Goal: Task Accomplishment & Management: Complete application form

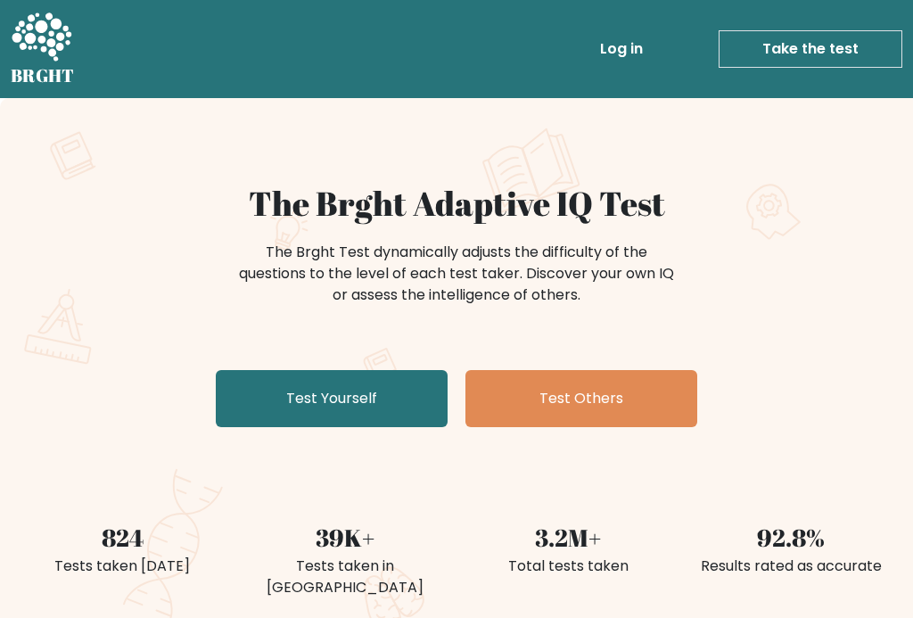
click at [300, 387] on link "Test Yourself" at bounding box center [332, 398] width 232 height 57
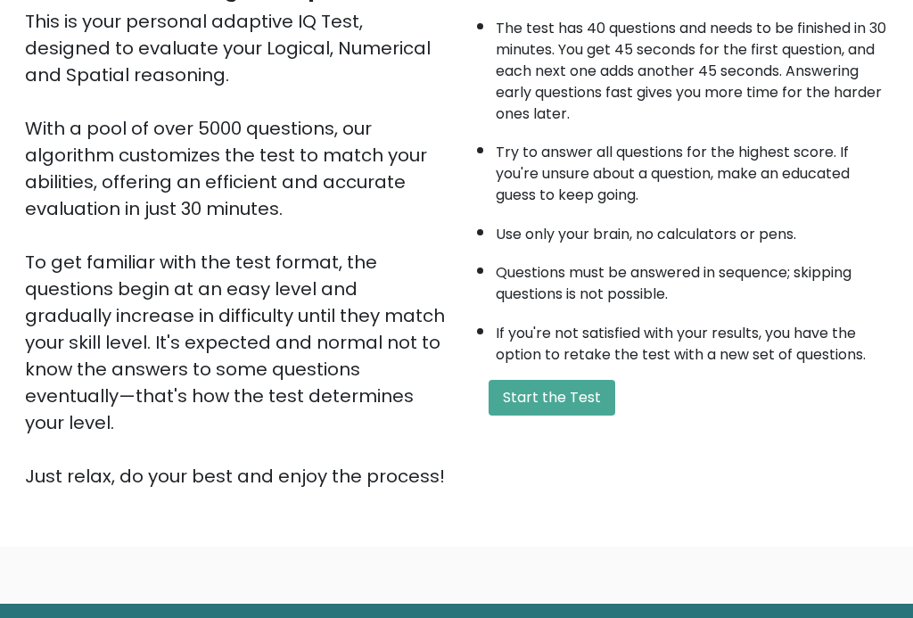
scroll to position [246, 0]
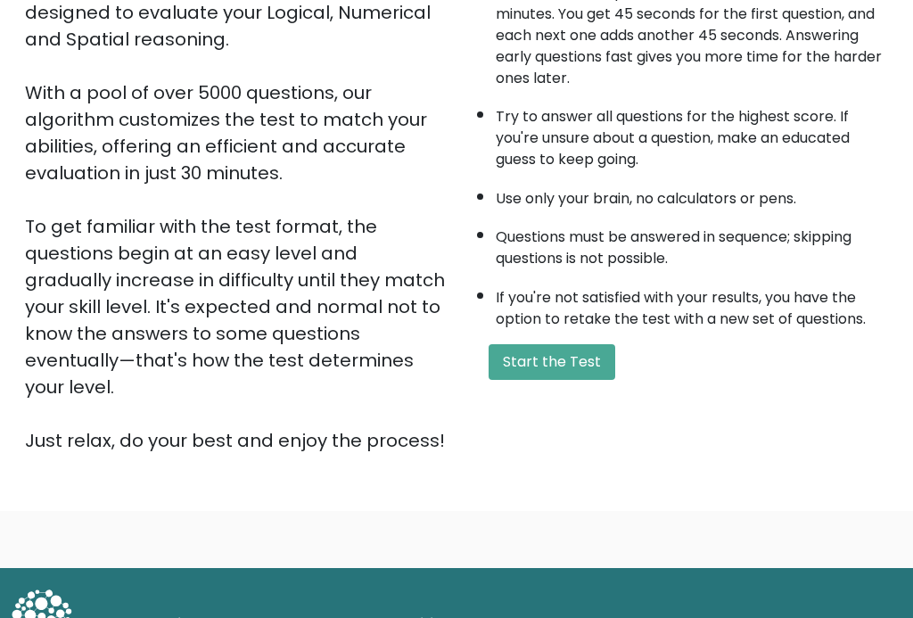
click at [559, 380] on button "Start the Test" at bounding box center [551, 362] width 127 height 36
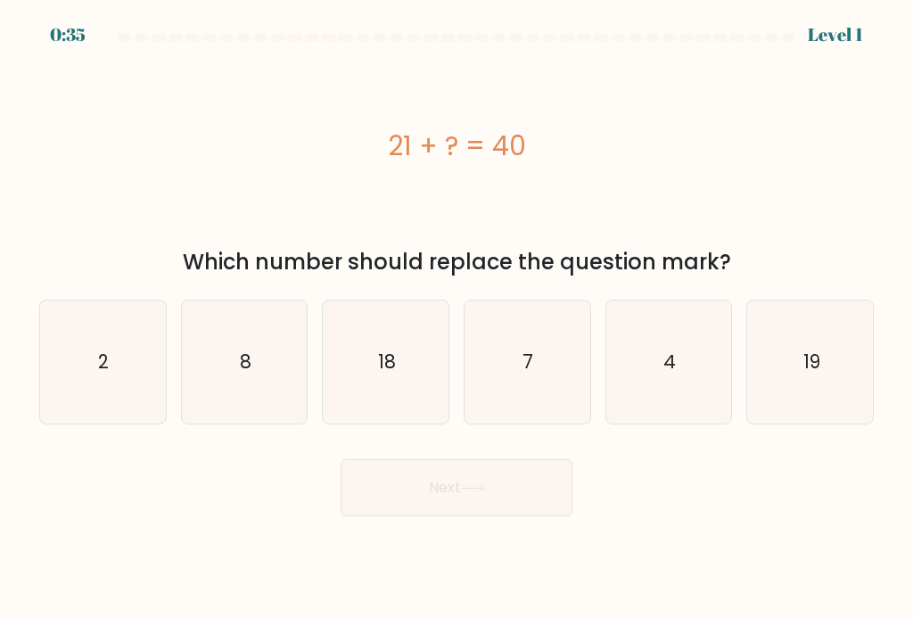
click at [812, 365] on text "19" at bounding box center [810, 361] width 17 height 26
click at [457, 318] on input "f. 19" at bounding box center [456, 313] width 1 height 9
radio input "true"
click at [478, 493] on icon at bounding box center [473, 488] width 24 height 10
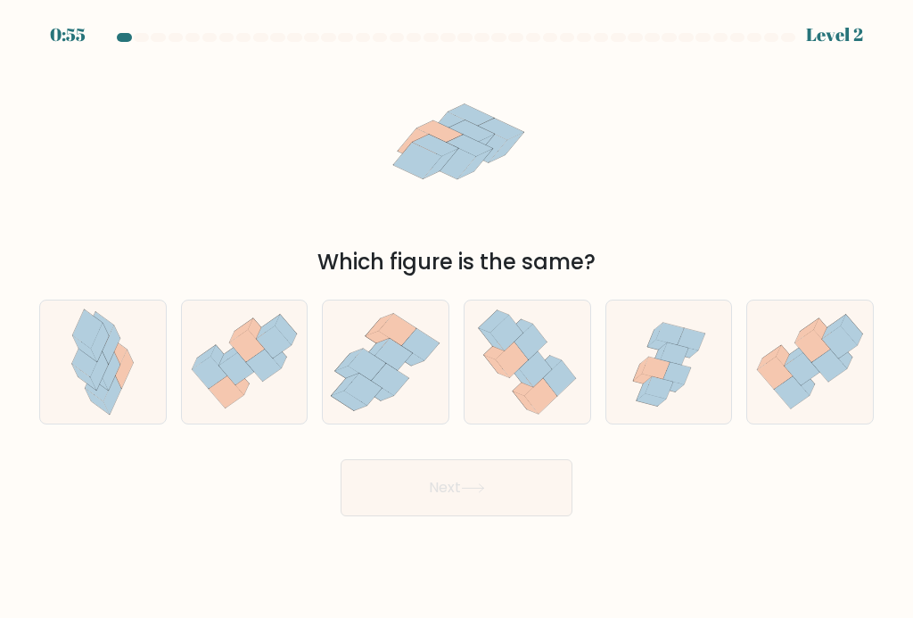
click at [683, 360] on icon at bounding box center [674, 354] width 28 height 22
click at [457, 318] on input "e." at bounding box center [456, 313] width 1 height 9
radio input "true"
click at [509, 503] on button "Next" at bounding box center [456, 487] width 232 height 57
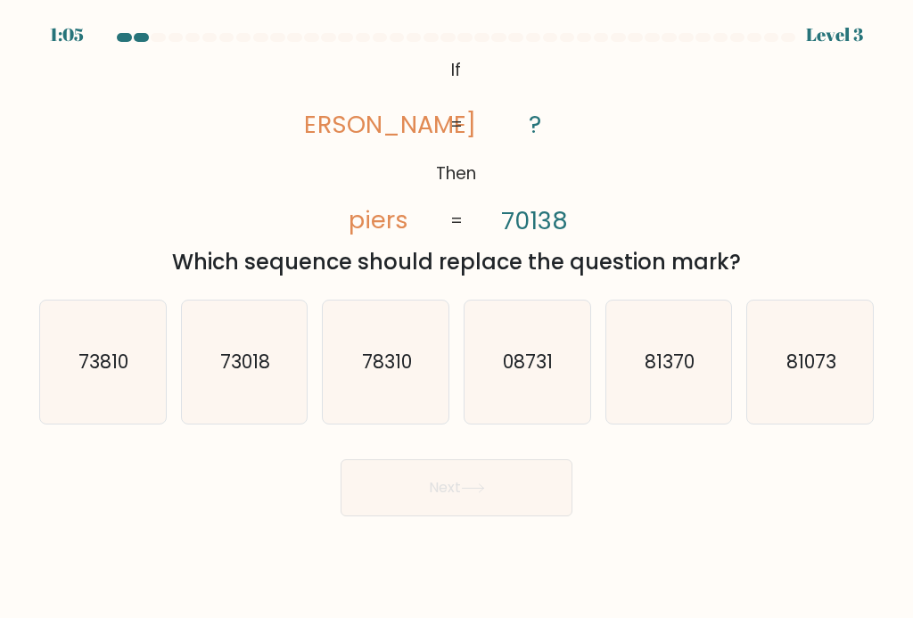
click at [823, 367] on text "81073" at bounding box center [811, 361] width 50 height 26
click at [457, 318] on input "f. 81073" at bounding box center [456, 313] width 1 height 9
radio input "true"
click at [390, 496] on button "Next" at bounding box center [456, 487] width 232 height 57
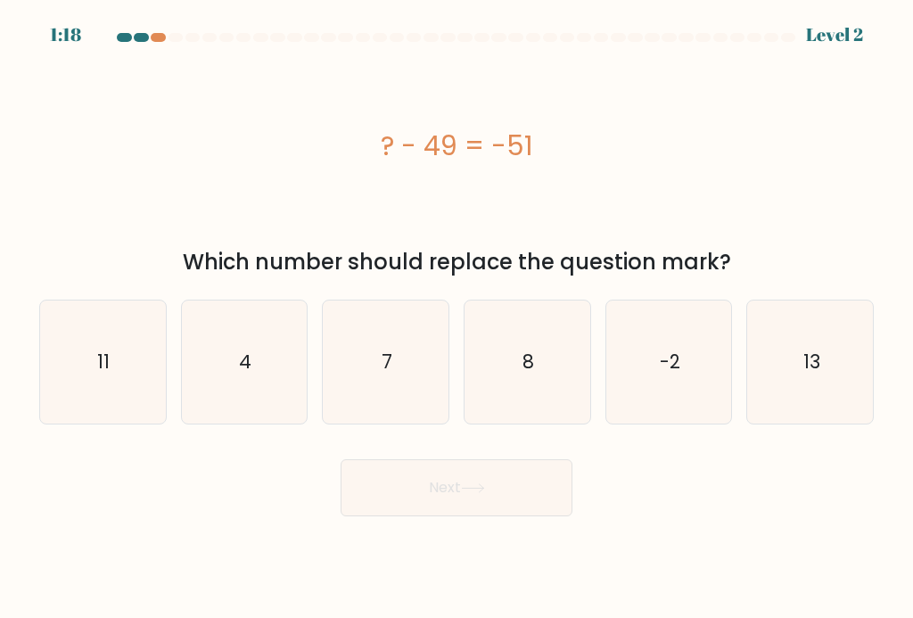
click at [681, 359] on icon "-2" at bounding box center [668, 361] width 123 height 123
click at [457, 318] on input "e. -2" at bounding box center [456, 313] width 1 height 9
radio input "true"
click at [473, 493] on icon at bounding box center [473, 488] width 24 height 10
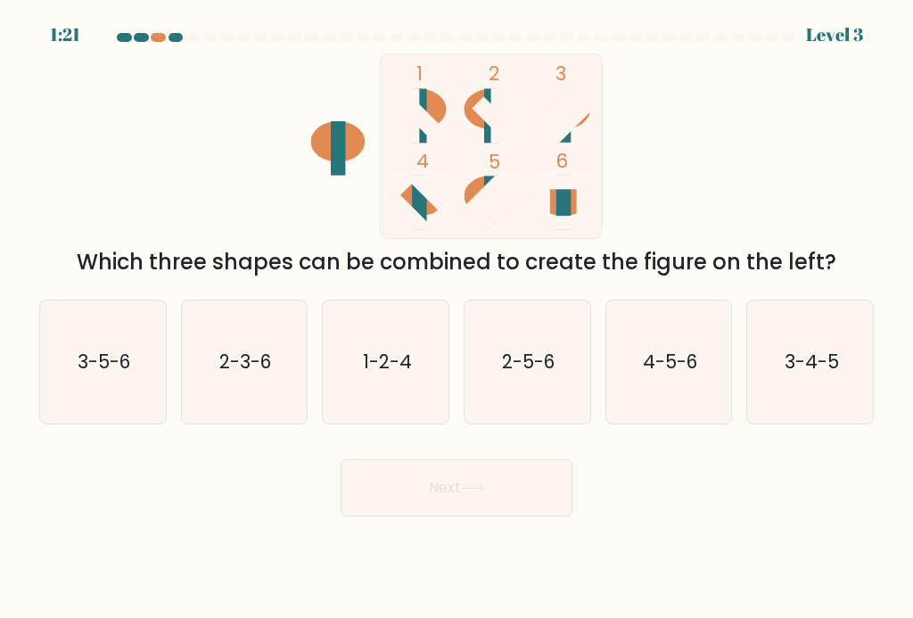
click at [668, 366] on text "4-5-6" at bounding box center [670, 361] width 54 height 26
click at [457, 318] on input "e. 4-5-6" at bounding box center [456, 313] width 1 height 9
radio input "true"
click at [469, 493] on icon at bounding box center [473, 488] width 24 height 10
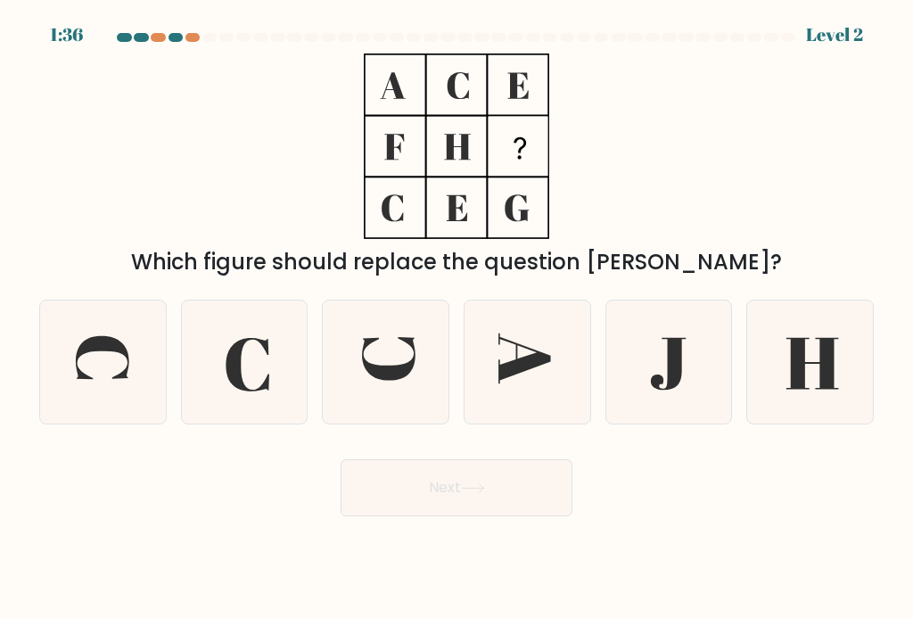
click at [682, 365] on icon at bounding box center [668, 361] width 123 height 123
click at [457, 318] on input "e." at bounding box center [456, 313] width 1 height 9
radio input "true"
click at [461, 493] on button "Next" at bounding box center [456, 487] width 232 height 57
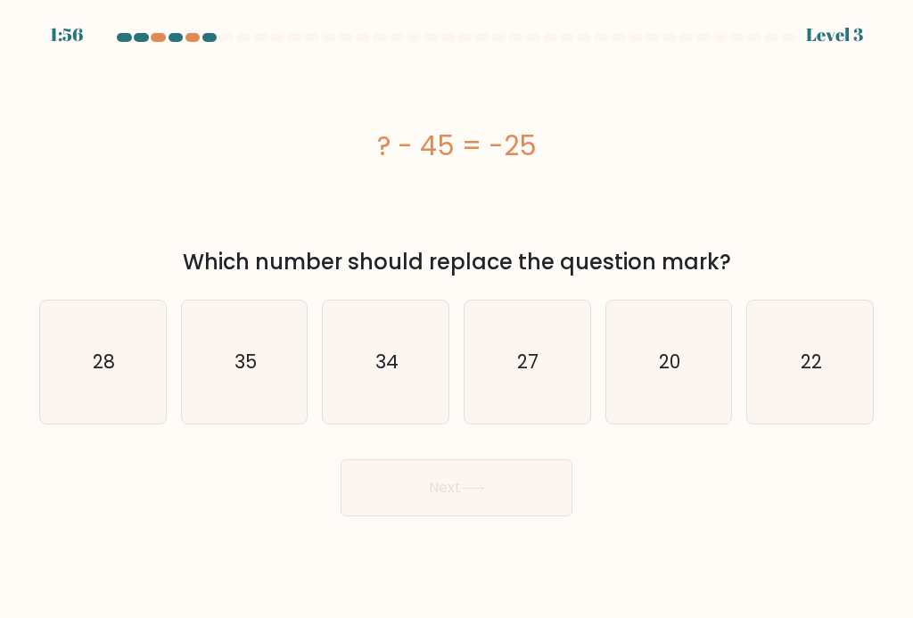
click at [678, 371] on text "20" at bounding box center [669, 361] width 21 height 26
click at [457, 318] on input "e. 20" at bounding box center [456, 313] width 1 height 9
radio input "true"
click at [471, 493] on icon at bounding box center [473, 488] width 24 height 10
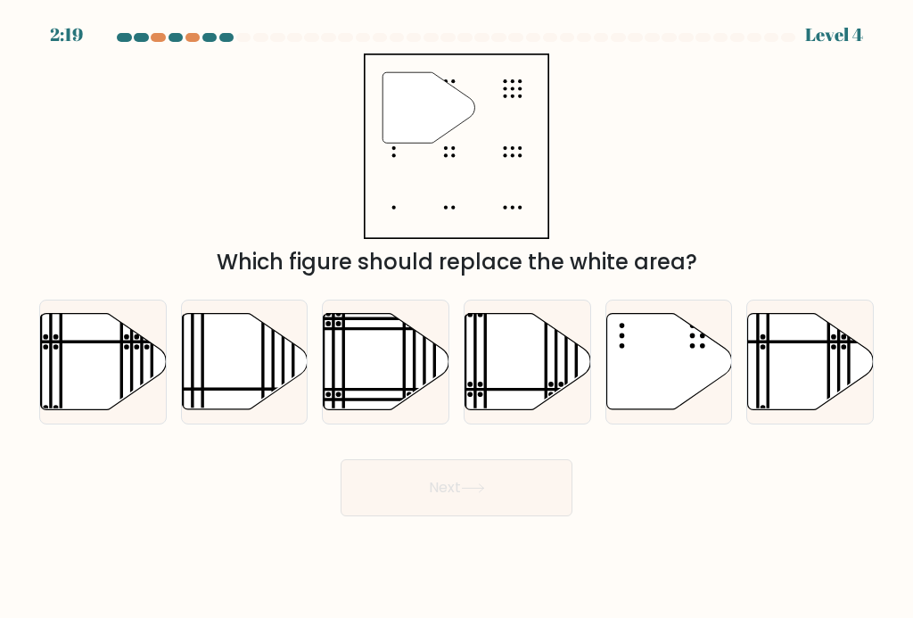
click at [646, 374] on icon at bounding box center [669, 361] width 126 height 96
click at [457, 318] on input "e." at bounding box center [456, 313] width 1 height 9
radio input "true"
click at [471, 493] on icon at bounding box center [473, 488] width 24 height 10
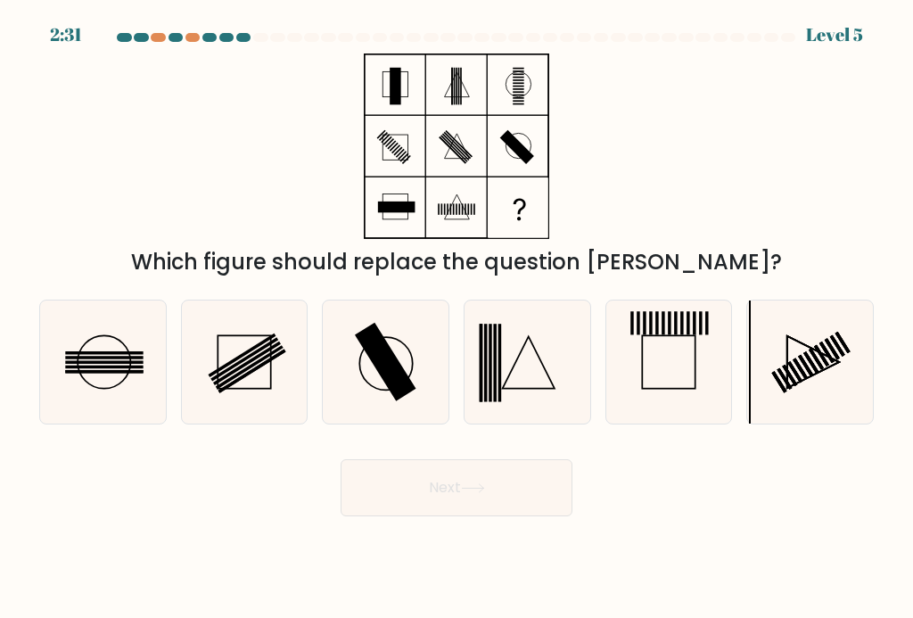
click at [278, 371] on icon at bounding box center [244, 361] width 123 height 123
click at [456, 318] on input "b." at bounding box center [456, 313] width 1 height 9
radio input "true"
click at [468, 493] on icon at bounding box center [473, 488] width 24 height 10
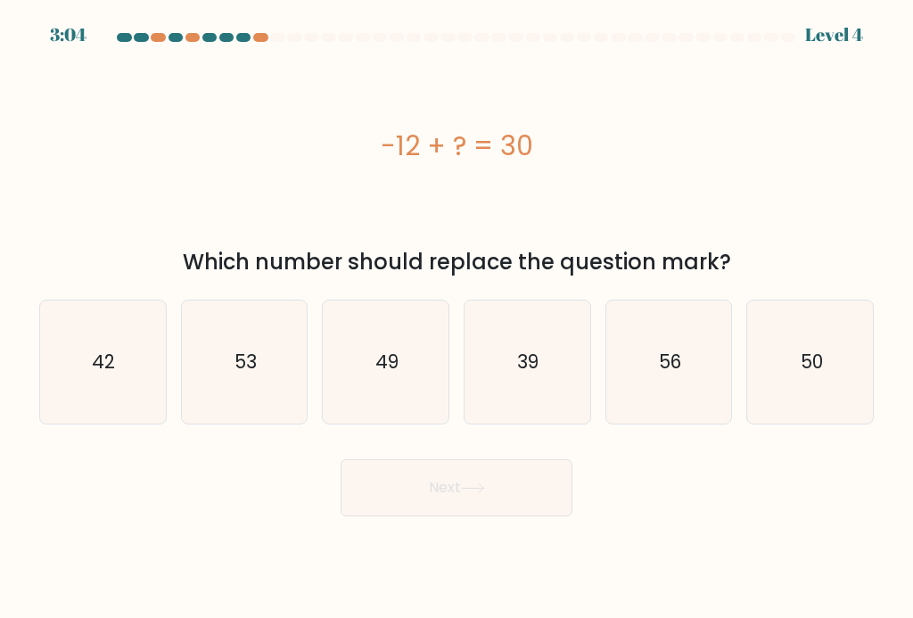
click at [119, 381] on icon "42" at bounding box center [102, 361] width 123 height 123
click at [456, 318] on input "a. 42" at bounding box center [456, 313] width 1 height 9
radio input "true"
click at [479, 493] on icon at bounding box center [473, 488] width 24 height 10
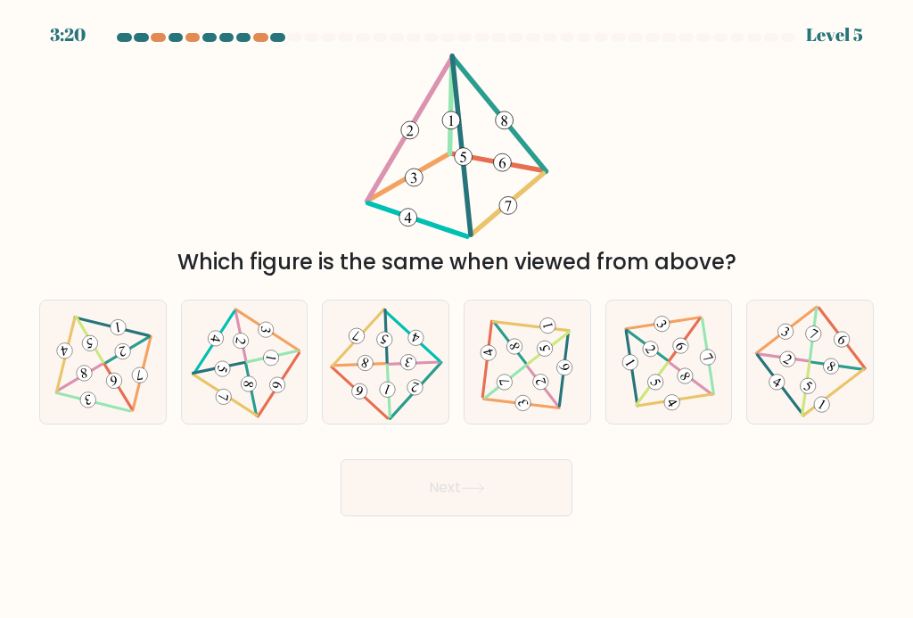
click at [237, 369] on icon at bounding box center [244, 362] width 101 height 98
click at [456, 318] on input "b." at bounding box center [456, 313] width 1 height 9
radio input "true"
click at [461, 498] on button "Next" at bounding box center [456, 487] width 232 height 57
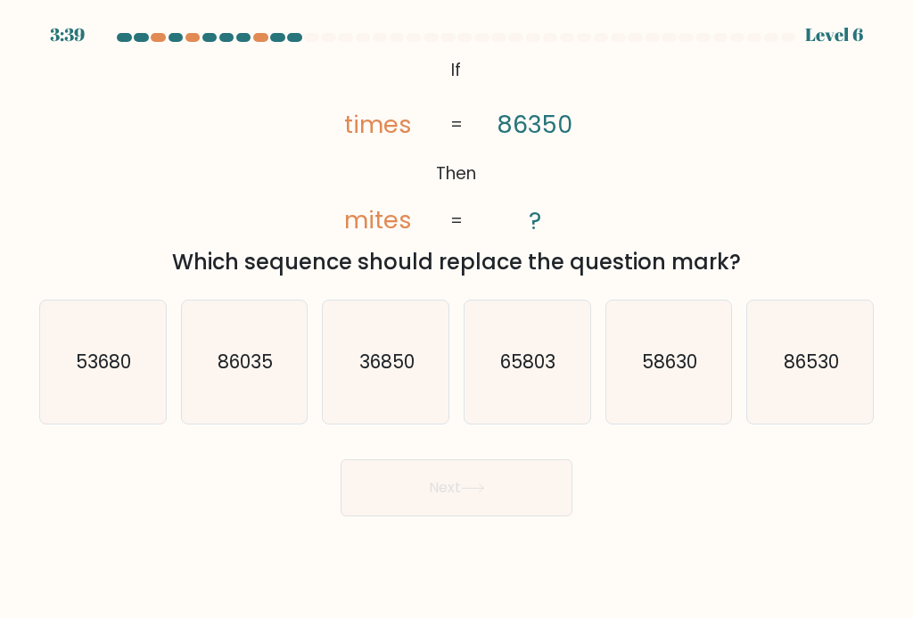
click at [397, 374] on text "36850" at bounding box center [386, 361] width 55 height 26
click at [456, 318] on input "c. 36850" at bounding box center [456, 313] width 1 height 9
radio input "true"
click at [482, 506] on button "Next" at bounding box center [456, 487] width 232 height 57
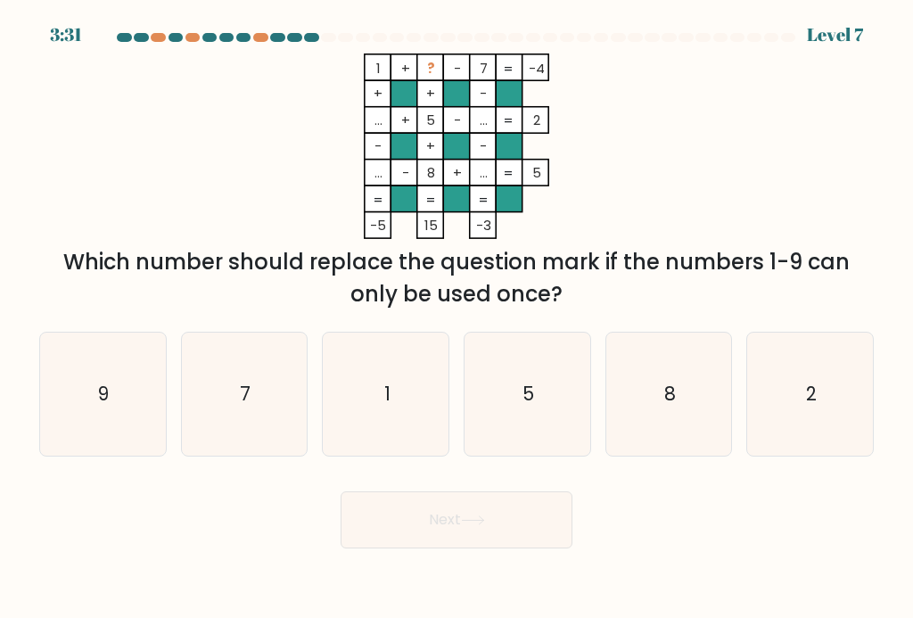
click at [818, 399] on icon "2" at bounding box center [810, 393] width 123 height 123
click at [457, 318] on input "f. 2" at bounding box center [456, 313] width 1 height 9
radio input "true"
click at [455, 530] on button "Next" at bounding box center [456, 519] width 232 height 57
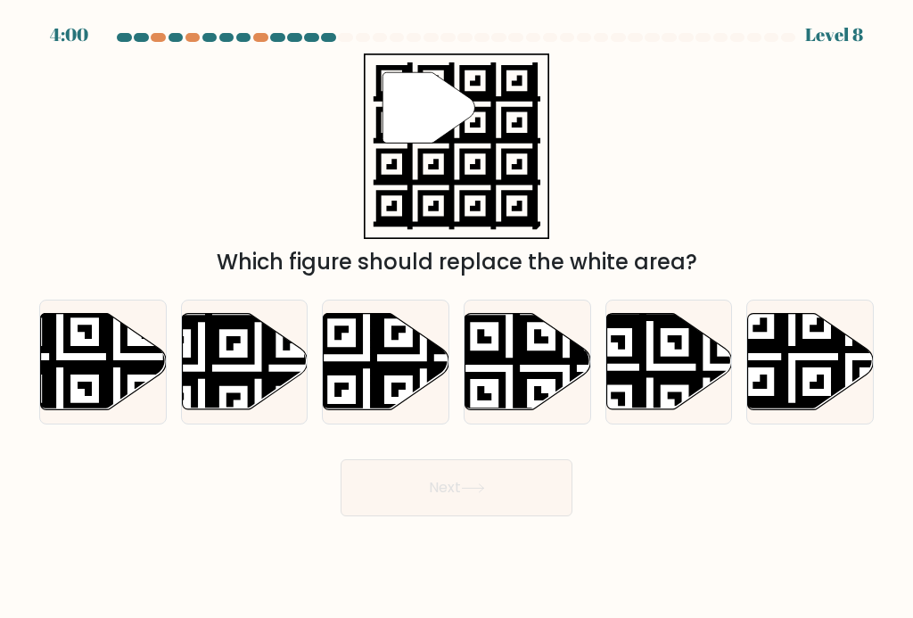
click at [812, 371] on icon at bounding box center [848, 412] width 227 height 227
click at [457, 318] on input "f." at bounding box center [456, 313] width 1 height 9
radio input "true"
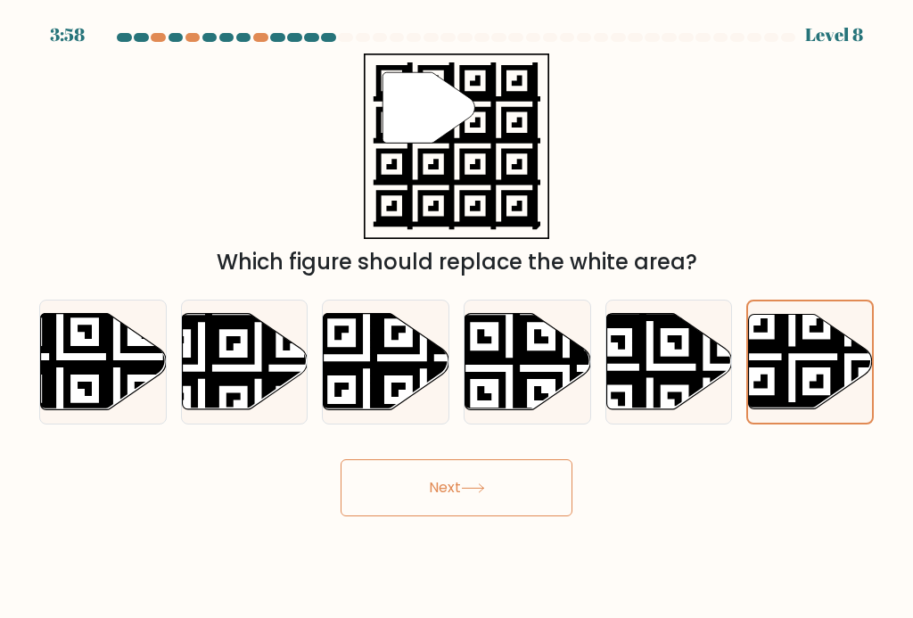
click at [459, 501] on button "Next" at bounding box center [456, 487] width 232 height 57
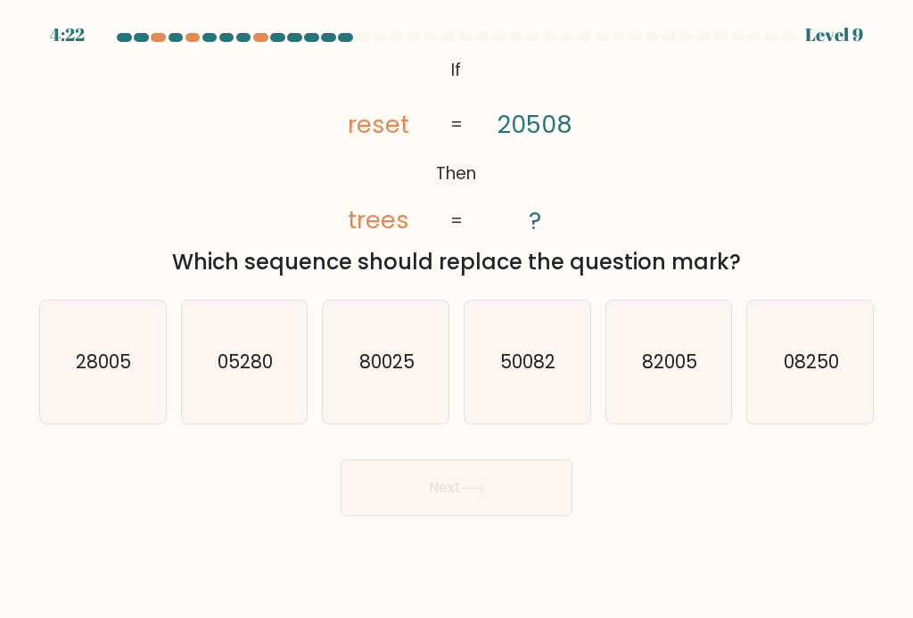
click at [693, 365] on text "82005" at bounding box center [669, 361] width 55 height 26
click at [457, 318] on input "e. 82005" at bounding box center [456, 313] width 1 height 9
radio input "true"
click at [451, 496] on button "Next" at bounding box center [456, 487] width 232 height 57
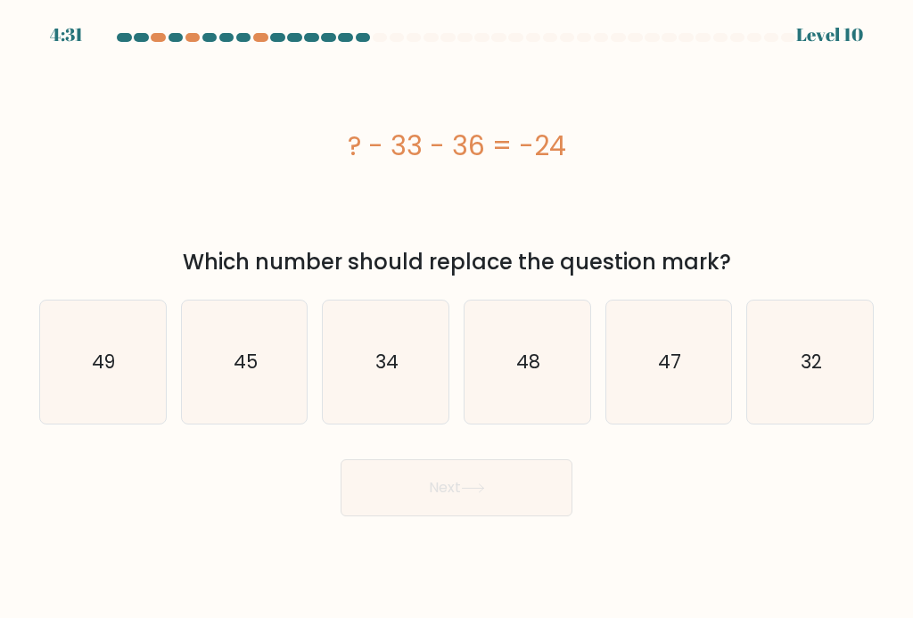
click at [250, 374] on text "45" at bounding box center [246, 361] width 24 height 26
click at [456, 318] on input "b. 45" at bounding box center [456, 313] width 1 height 9
radio input "true"
click at [461, 504] on button "Next" at bounding box center [456, 487] width 232 height 57
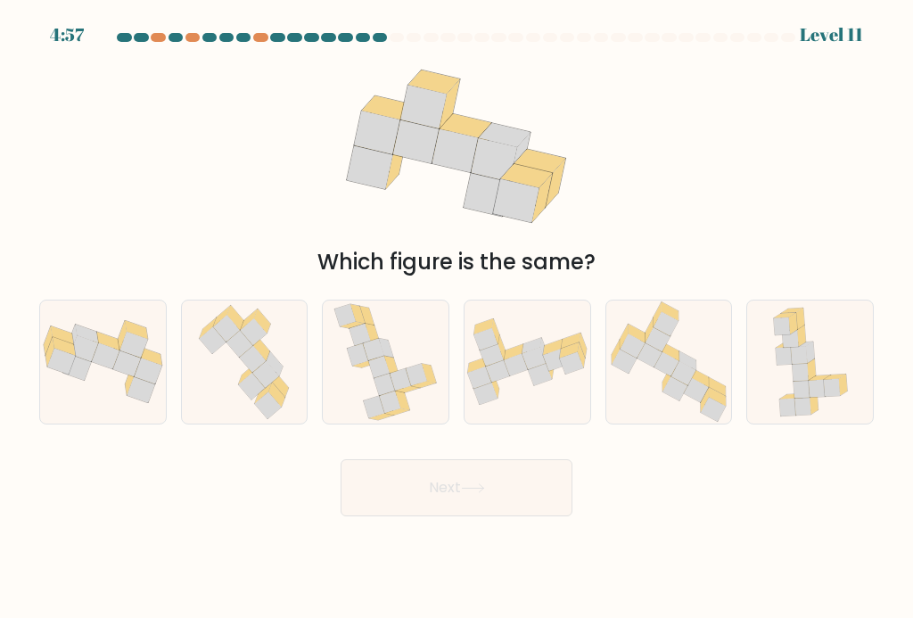
click at [537, 379] on icon at bounding box center [540, 375] width 24 height 22
click at [457, 318] on input "d." at bounding box center [456, 313] width 1 height 9
radio input "true"
click at [462, 486] on button "Next" at bounding box center [456, 487] width 232 height 57
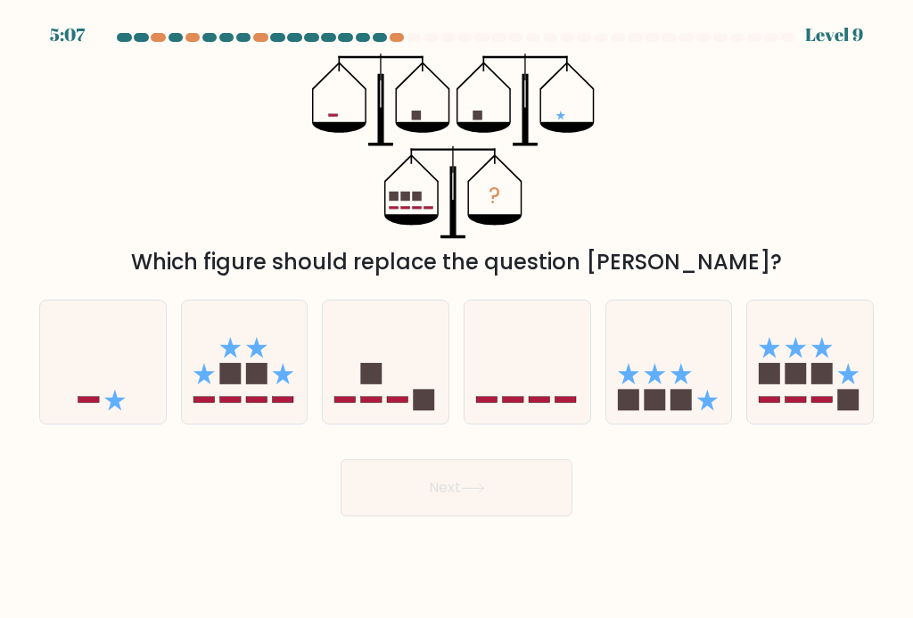
click at [794, 383] on rect at bounding box center [795, 373] width 21 height 21
click at [457, 318] on input "f." at bounding box center [456, 313] width 1 height 9
radio input "true"
click at [445, 501] on button "Next" at bounding box center [456, 487] width 232 height 57
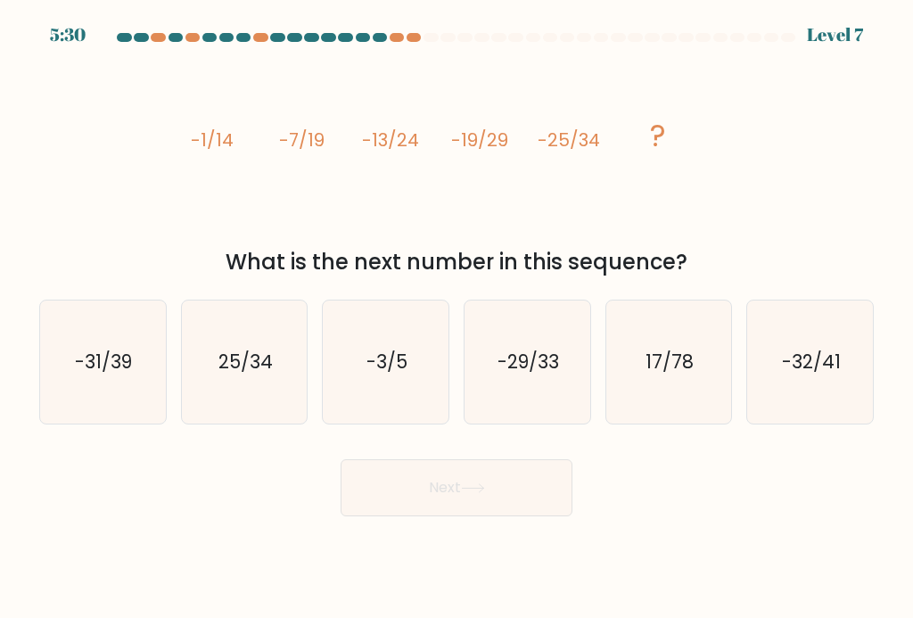
click at [135, 386] on icon "-31/39" at bounding box center [102, 361] width 123 height 123
click at [456, 318] on input "a. -31/39" at bounding box center [456, 313] width 1 height 9
radio input "true"
click at [468, 506] on button "Next" at bounding box center [456, 487] width 232 height 57
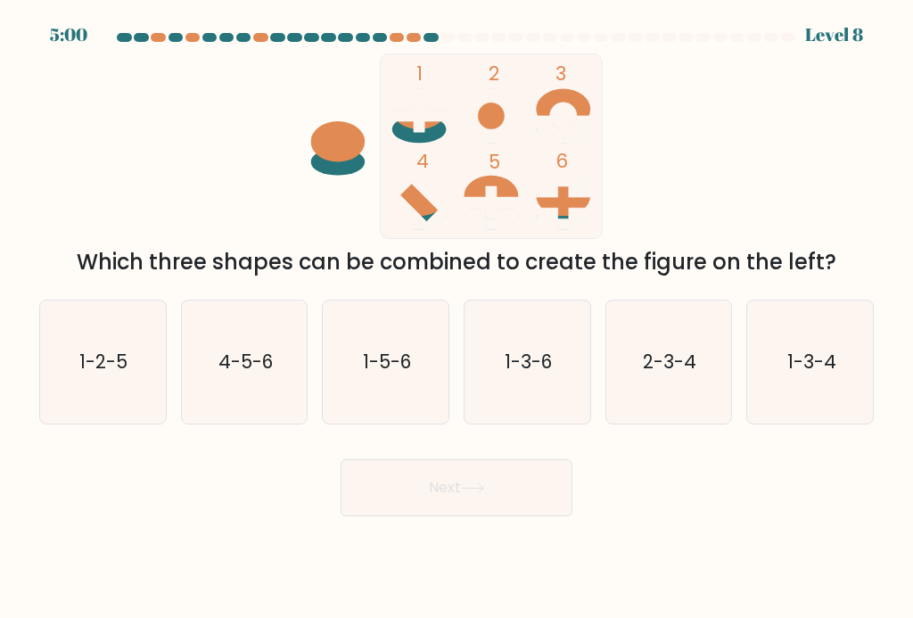
click at [672, 359] on text "2-3-4" at bounding box center [669, 361] width 53 height 26
click at [457, 318] on input "e. 2-3-4" at bounding box center [456, 313] width 1 height 9
radio input "true"
click at [454, 501] on button "Next" at bounding box center [456, 487] width 232 height 57
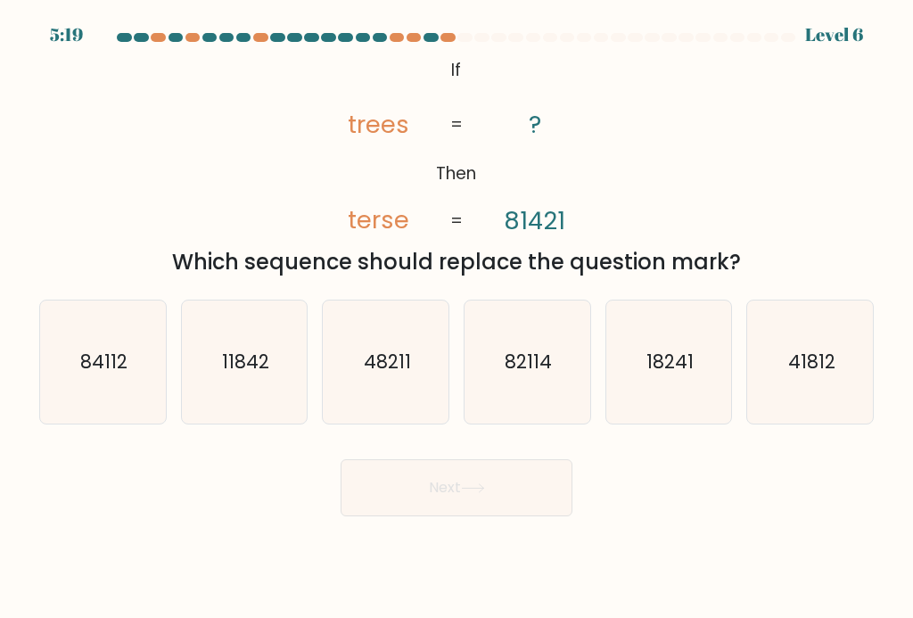
click at [98, 370] on text "84112" at bounding box center [103, 361] width 47 height 26
click at [456, 318] on input "a. 84112" at bounding box center [456, 313] width 1 height 9
radio input "true"
click at [491, 485] on button "Next" at bounding box center [456, 487] width 232 height 57
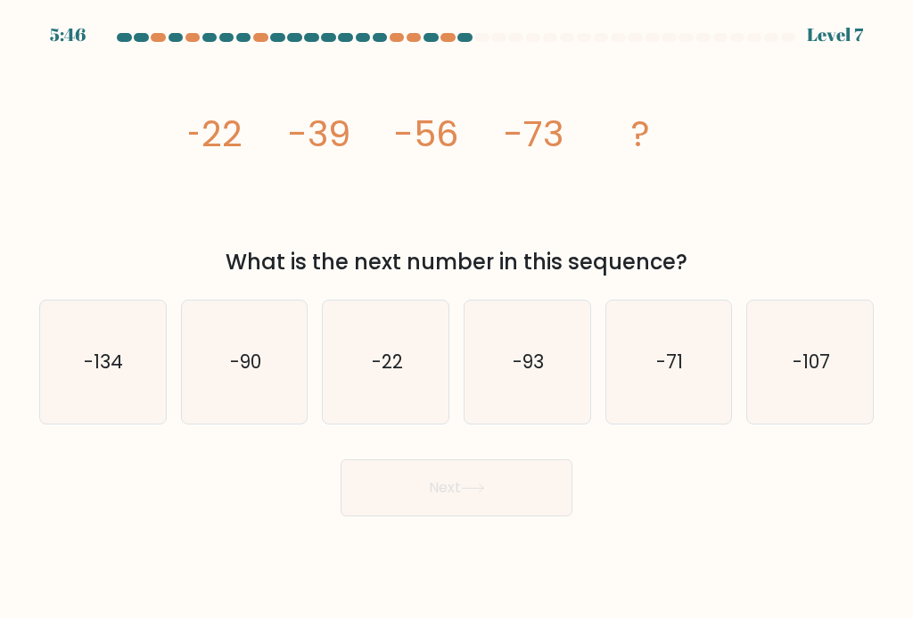
click at [239, 373] on text "-90" at bounding box center [245, 361] width 31 height 26
click at [456, 318] on input "b. -90" at bounding box center [456, 313] width 1 height 9
radio input "true"
click at [495, 484] on button "Next" at bounding box center [456, 487] width 232 height 57
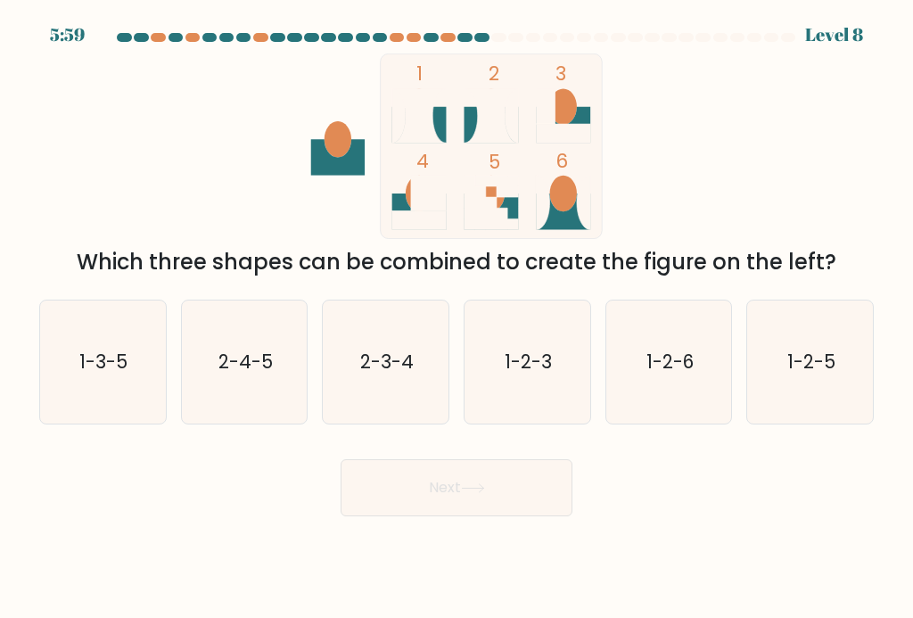
click at [687, 367] on text "1-2-6" at bounding box center [669, 361] width 47 height 26
click at [457, 318] on input "e. 1-2-6" at bounding box center [456, 313] width 1 height 9
radio input "true"
click at [453, 498] on button "Next" at bounding box center [456, 487] width 232 height 57
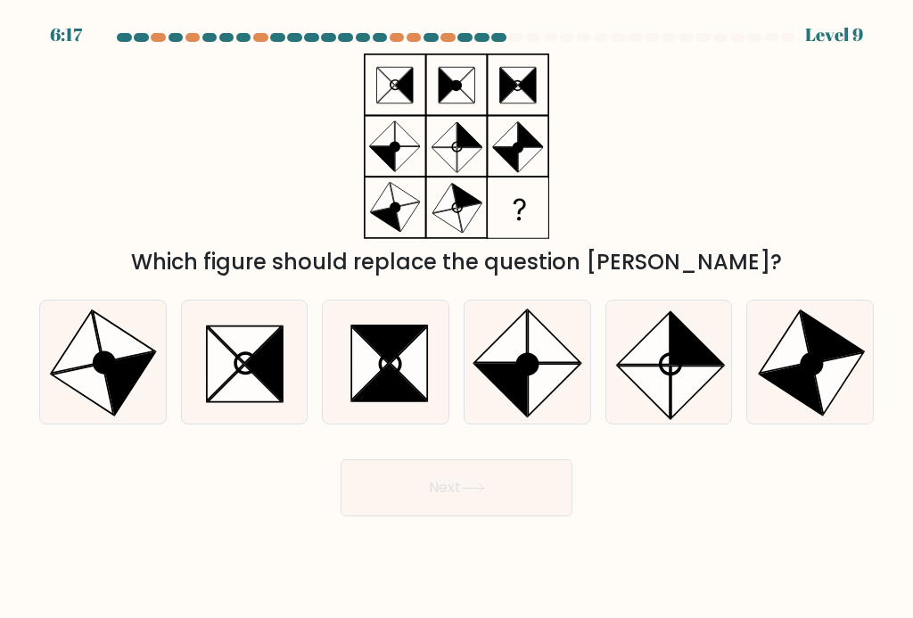
click at [401, 376] on icon at bounding box center [408, 363] width 37 height 74
click at [456, 318] on input "c." at bounding box center [456, 313] width 1 height 9
radio input "true"
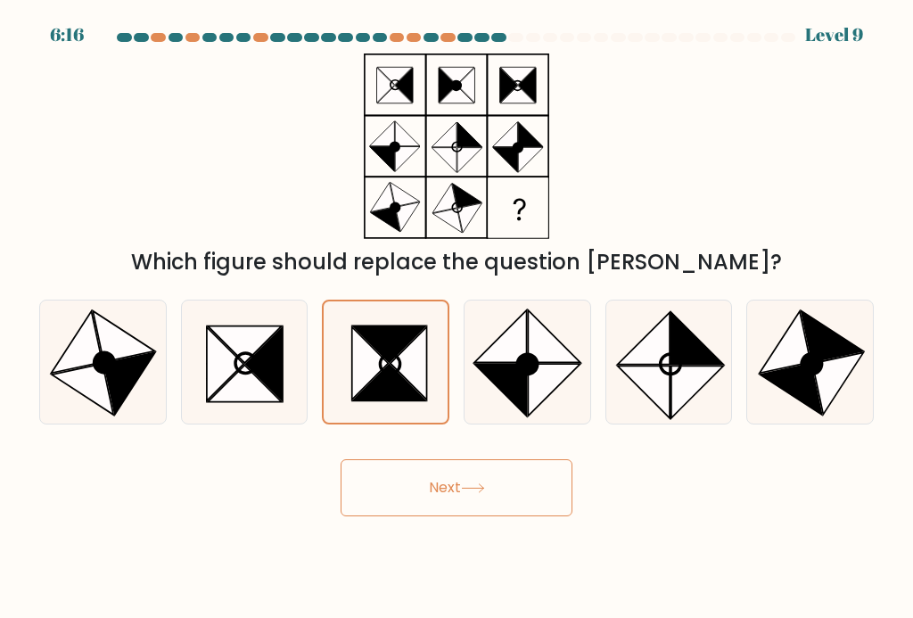
click at [452, 492] on button "Next" at bounding box center [456, 487] width 232 height 57
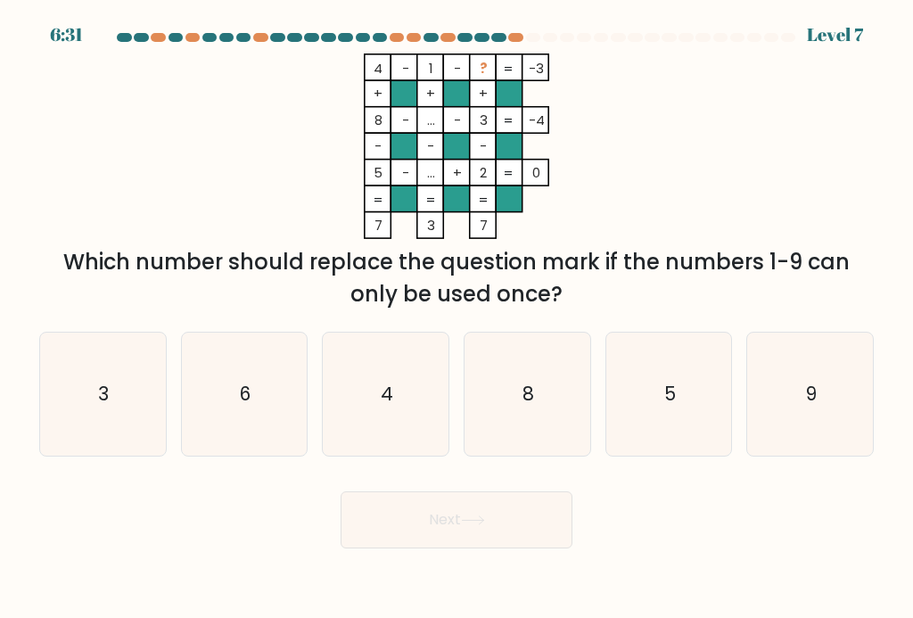
click at [254, 407] on icon "6" at bounding box center [244, 393] width 123 height 123
click at [456, 318] on input "b. 6" at bounding box center [456, 313] width 1 height 9
radio input "true"
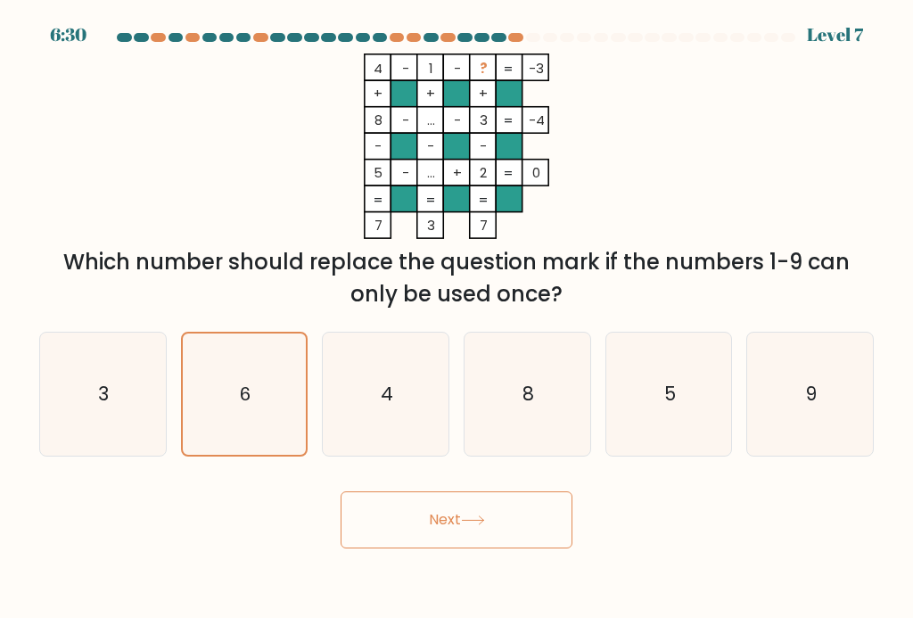
click at [478, 541] on button "Next" at bounding box center [456, 519] width 232 height 57
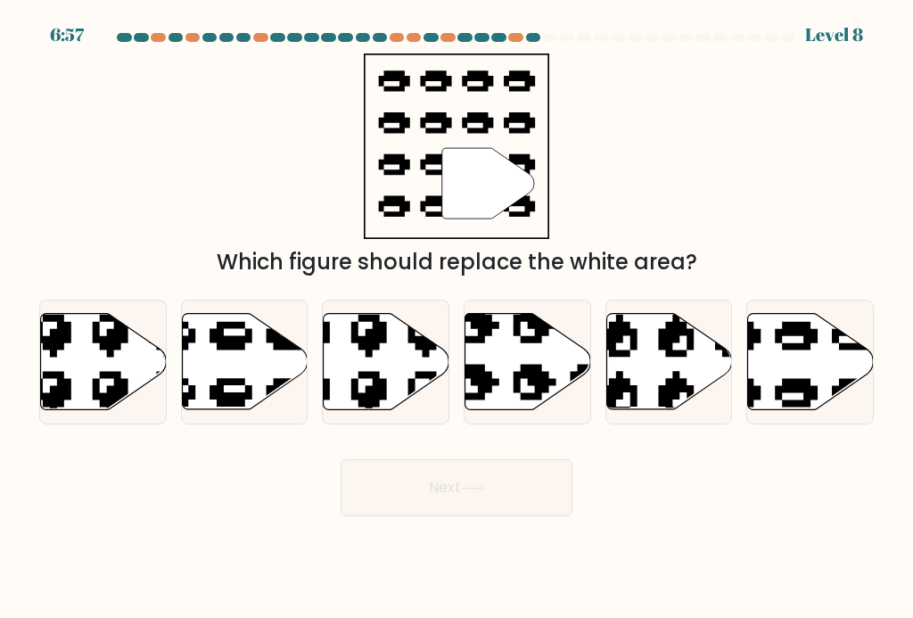
click at [800, 367] on icon at bounding box center [811, 361] width 126 height 96
click at [457, 318] on input "f." at bounding box center [456, 313] width 1 height 9
radio input "true"
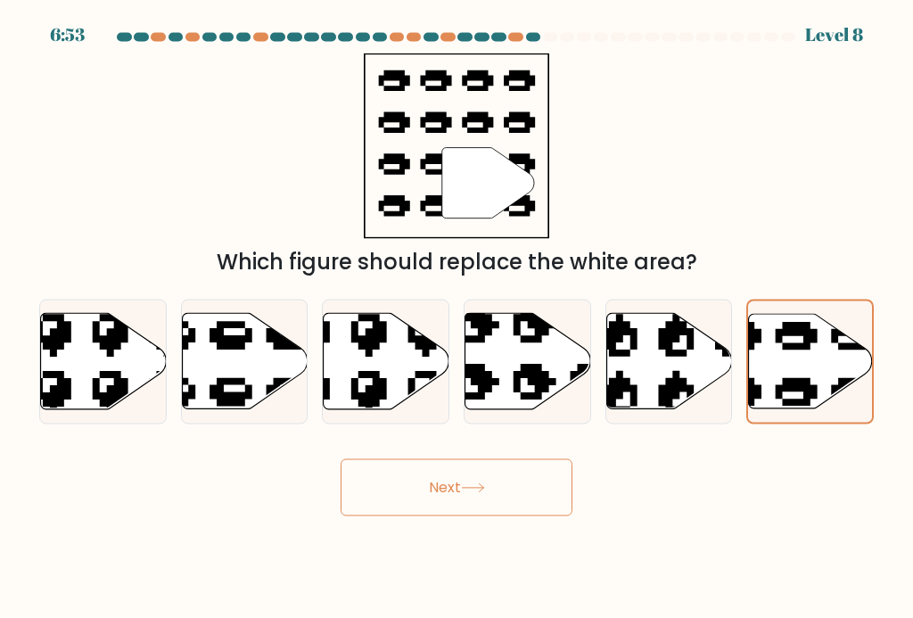
scroll to position [11, 0]
click at [453, 485] on button "Next" at bounding box center [456, 487] width 232 height 57
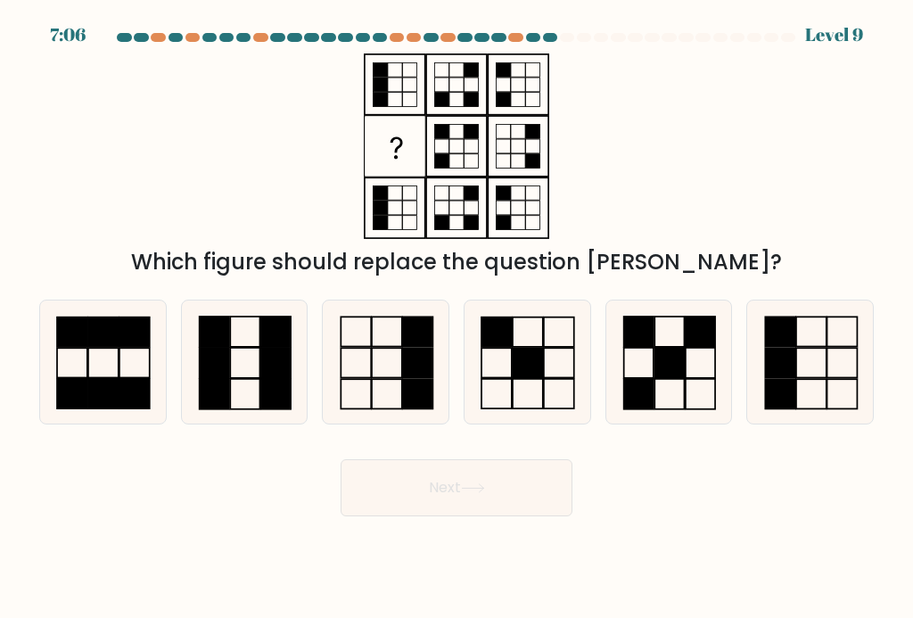
click at [389, 356] on icon at bounding box center [385, 361] width 123 height 123
click at [456, 318] on input "c." at bounding box center [456, 313] width 1 height 9
radio input "true"
click at [456, 485] on button "Next" at bounding box center [456, 487] width 232 height 57
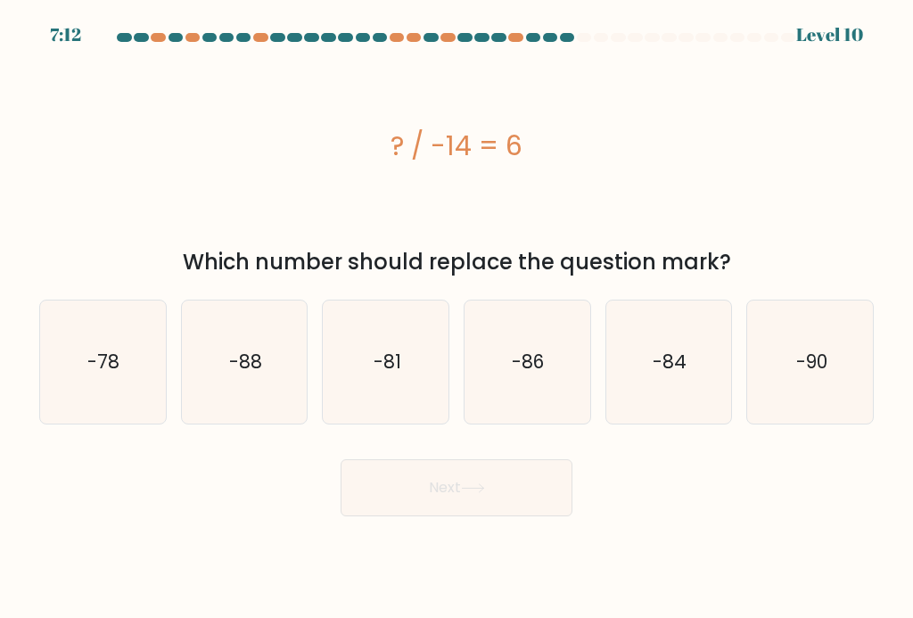
click at [122, 203] on div "? / -14 = 6" at bounding box center [456, 145] width 834 height 185
click at [684, 385] on icon "-84" at bounding box center [668, 361] width 123 height 123
click at [457, 318] on input "e. -84" at bounding box center [456, 313] width 1 height 9
radio input "true"
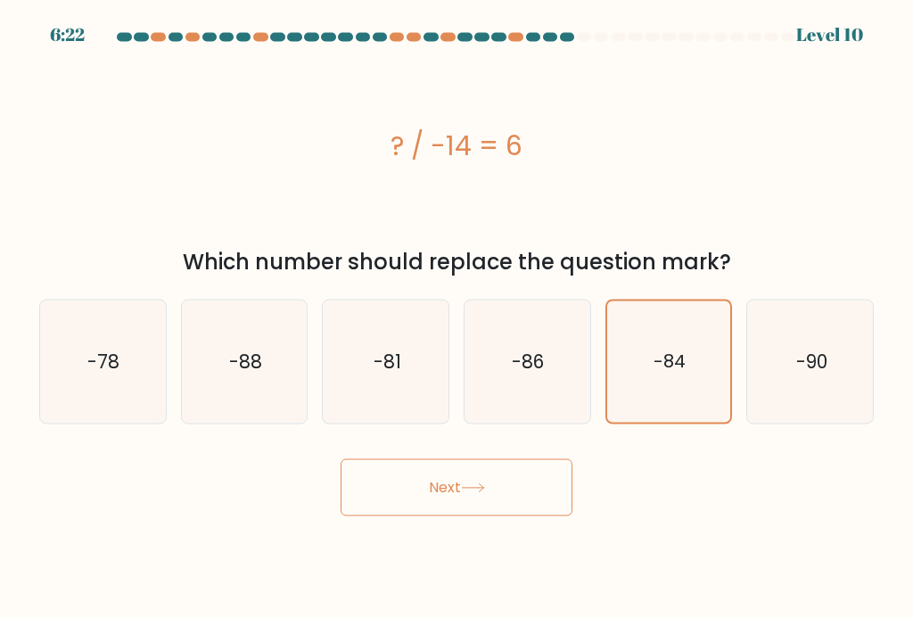
scroll to position [32, 0]
click at [465, 483] on icon at bounding box center [473, 488] width 24 height 10
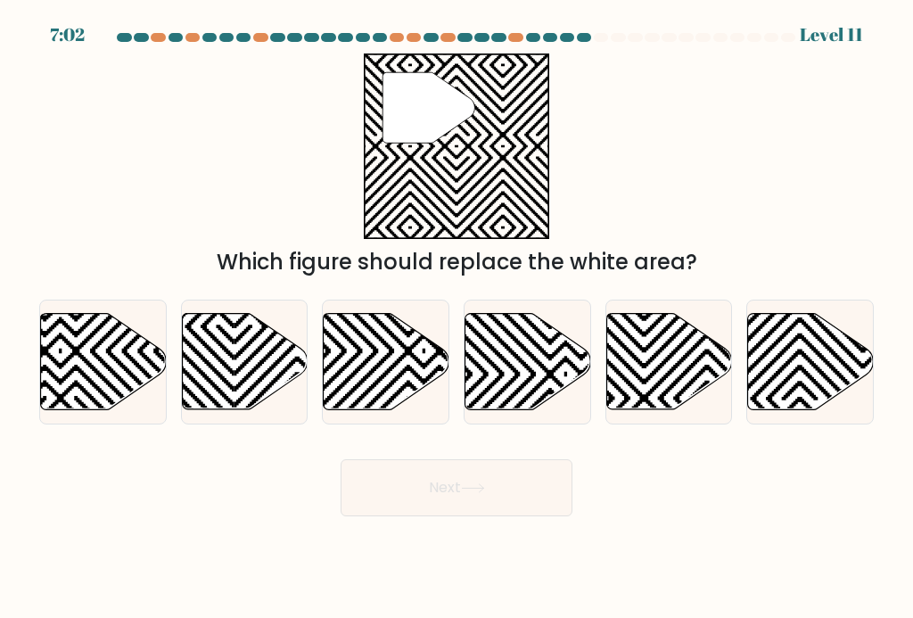
scroll to position [0, 0]
click at [524, 383] on icon at bounding box center [528, 361] width 126 height 96
click at [457, 318] on input "d." at bounding box center [456, 313] width 1 height 9
radio input "true"
click at [455, 501] on button "Next" at bounding box center [456, 487] width 232 height 57
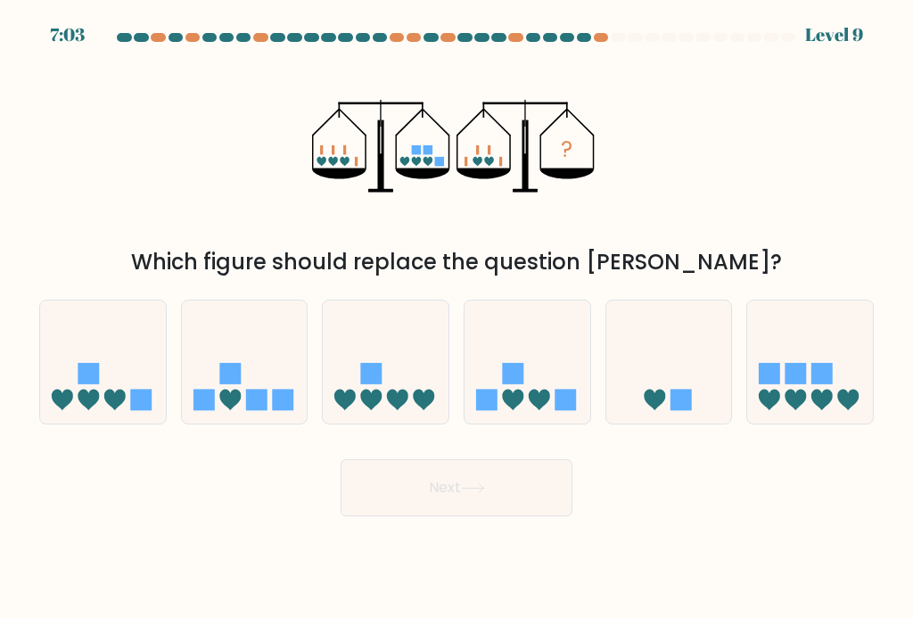
click at [528, 392] on icon at bounding box center [527, 362] width 126 height 104
click at [457, 318] on input "d." at bounding box center [456, 313] width 1 height 9
radio input "true"
click at [483, 492] on icon at bounding box center [472, 488] width 21 height 8
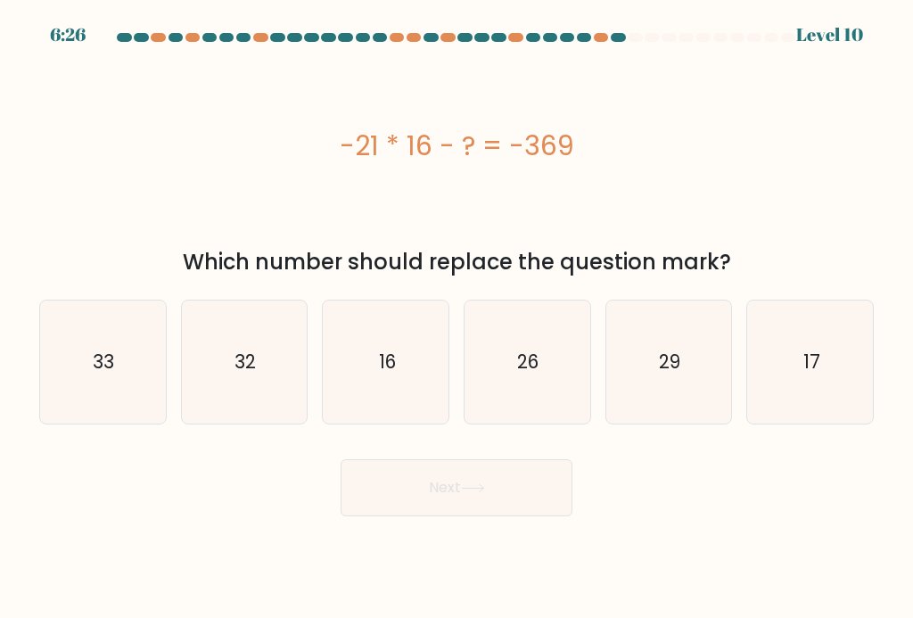
click at [114, 374] on text "33" at bounding box center [104, 361] width 21 height 26
click at [456, 318] on input "a. 33" at bounding box center [456, 313] width 1 height 9
radio input "true"
click at [474, 493] on icon at bounding box center [473, 488] width 24 height 10
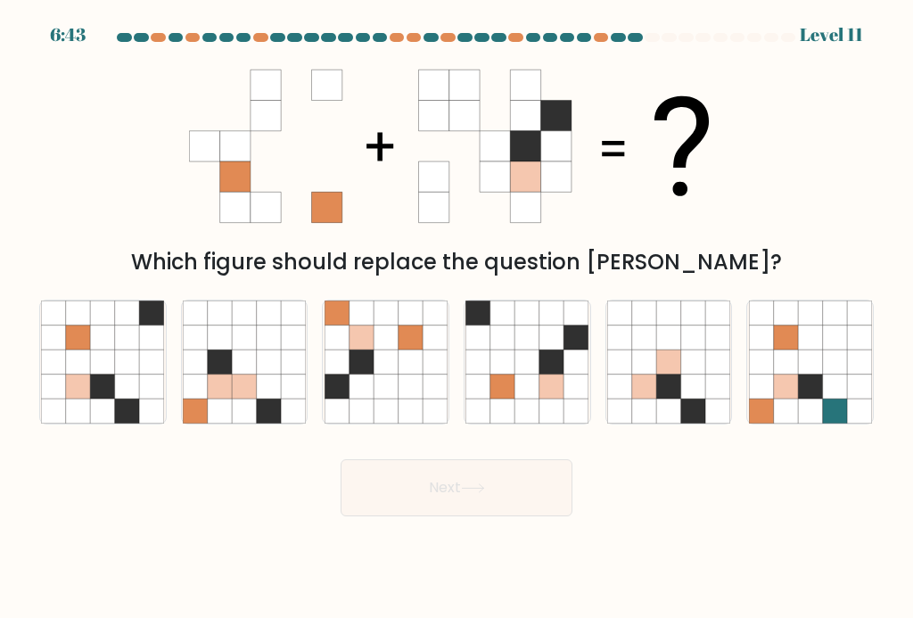
click at [693, 351] on icon at bounding box center [693, 361] width 24 height 24
click at [457, 318] on input "e." at bounding box center [456, 313] width 1 height 9
radio input "true"
click at [432, 472] on button "Next" at bounding box center [456, 487] width 232 height 57
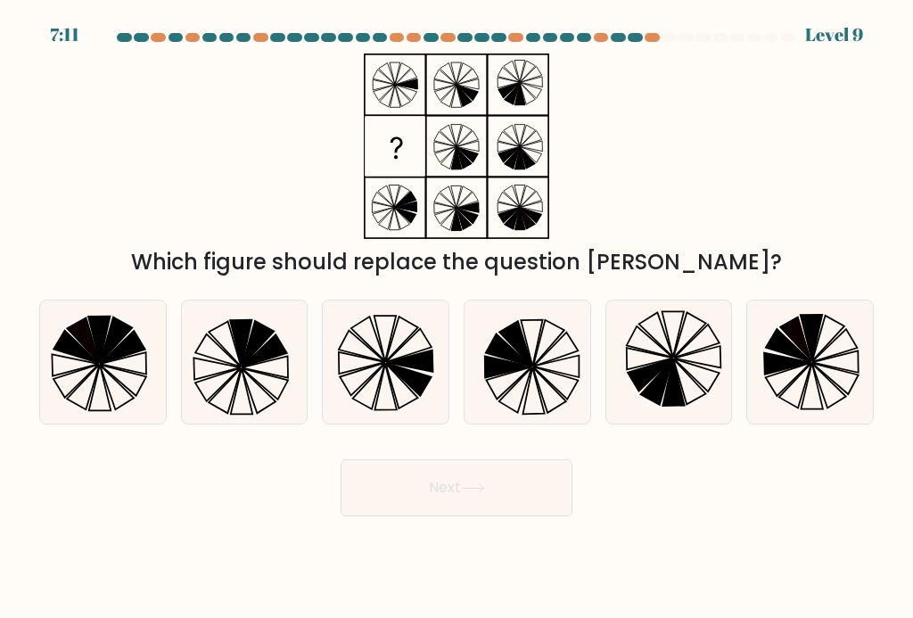
click at [805, 340] on icon at bounding box center [795, 338] width 32 height 45
click at [457, 318] on input "f." at bounding box center [456, 313] width 1 height 9
radio input "true"
click at [434, 465] on button "Next" at bounding box center [456, 487] width 232 height 57
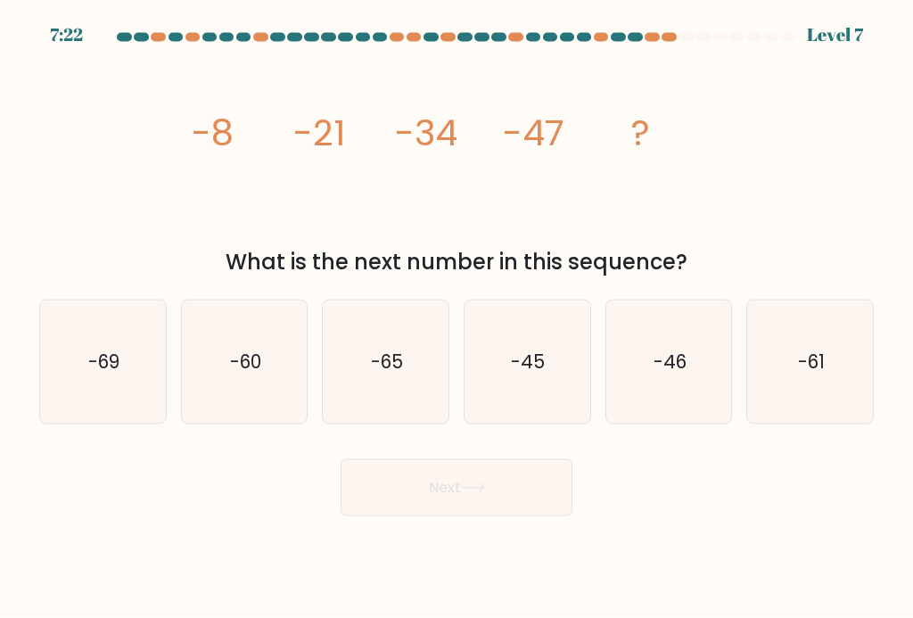
scroll to position [2, 0]
click at [242, 374] on text "-60" at bounding box center [245, 361] width 31 height 26
click at [456, 318] on input "b. -60" at bounding box center [456, 313] width 1 height 9
radio input "true"
click at [480, 511] on button "Next" at bounding box center [456, 487] width 232 height 57
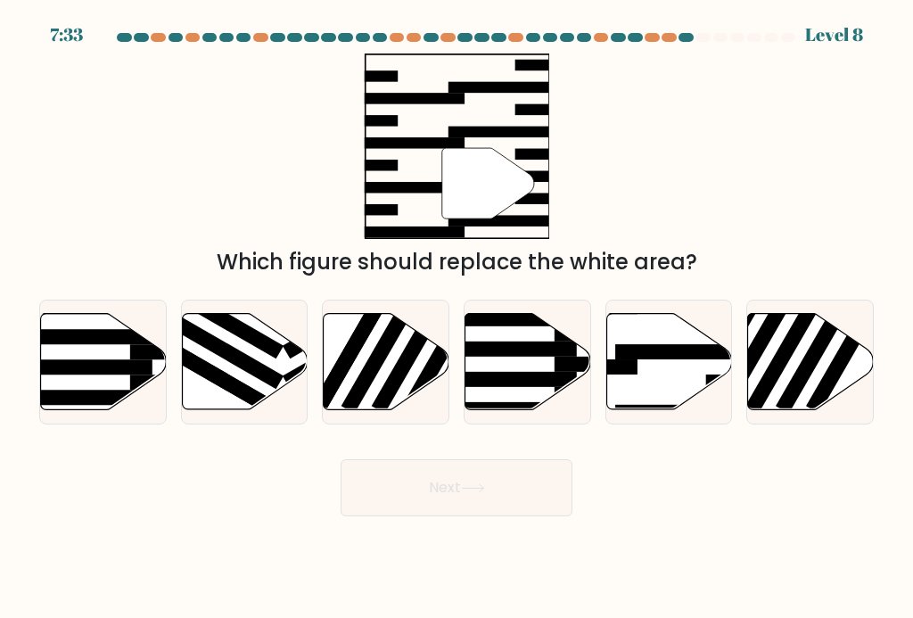
click at [511, 357] on rect at bounding box center [508, 348] width 136 height 15
click at [457, 318] on input "d." at bounding box center [456, 313] width 1 height 9
radio input "true"
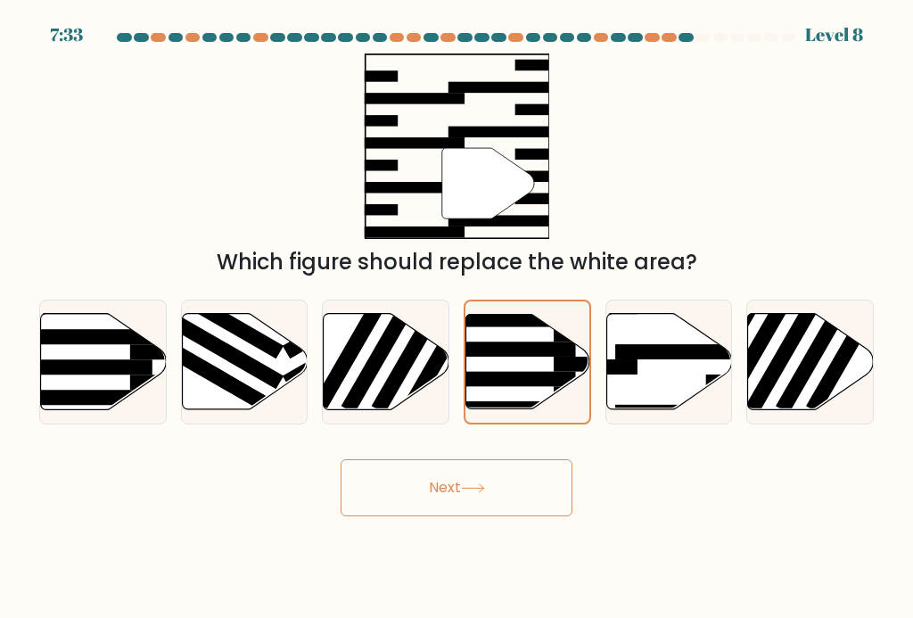
click at [516, 357] on rect at bounding box center [508, 348] width 135 height 15
click at [457, 318] on input "d." at bounding box center [456, 313] width 1 height 9
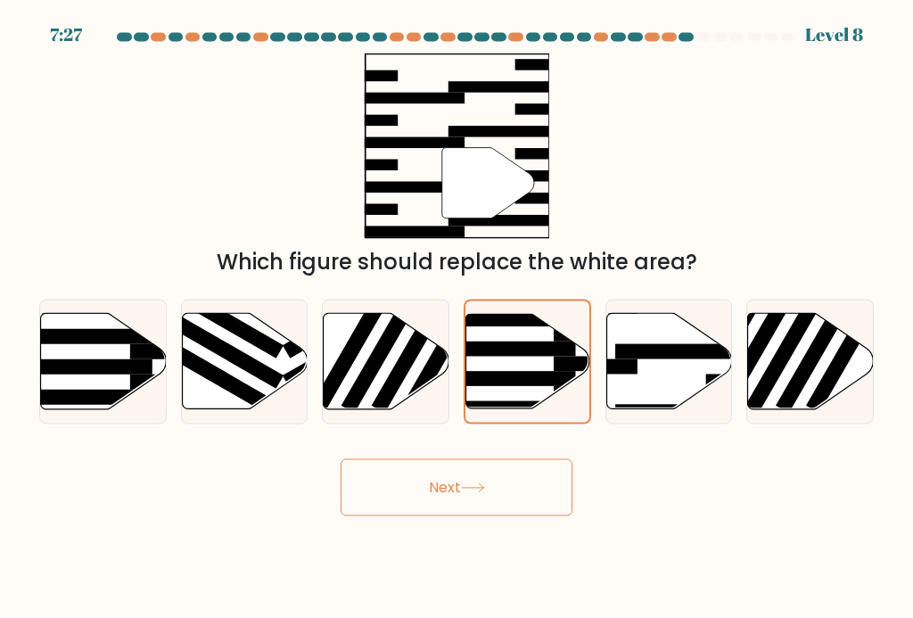
scroll to position [7, 0]
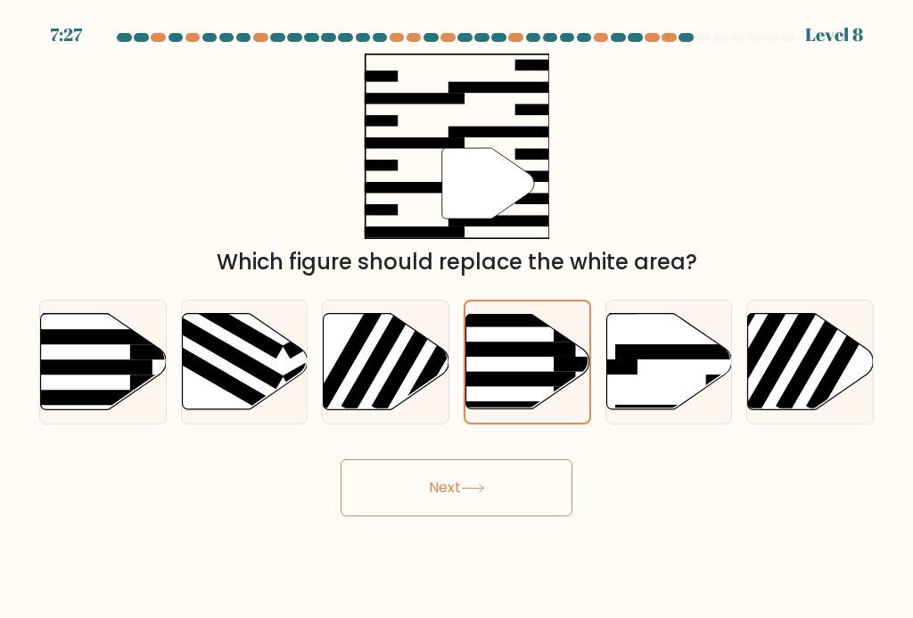
click at [649, 359] on rect at bounding box center [683, 351] width 136 height 15
click at [457, 318] on input "e." at bounding box center [456, 313] width 1 height 9
radio input "true"
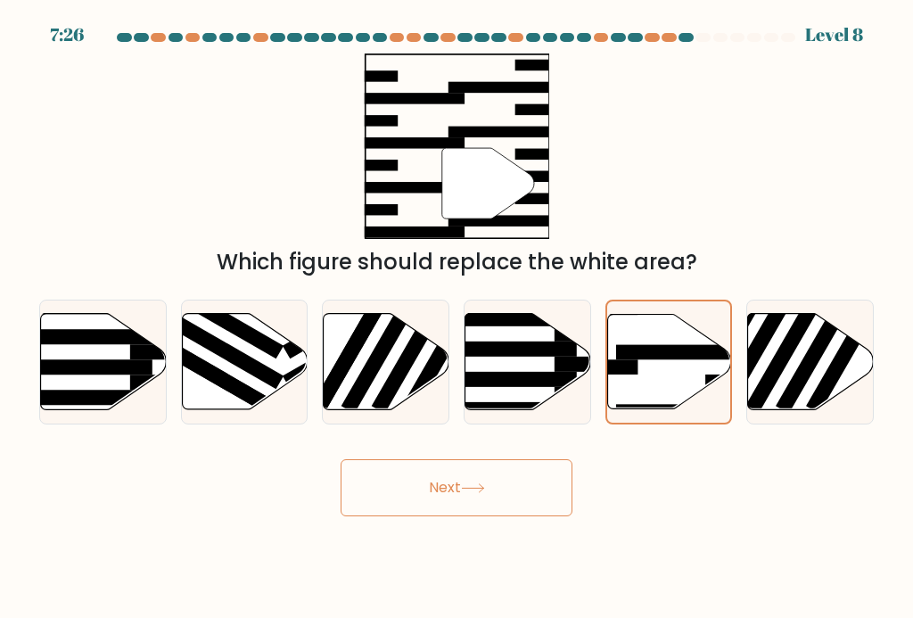
click at [651, 359] on rect at bounding box center [683, 351] width 135 height 15
click at [457, 318] on input "e." at bounding box center [456, 313] width 1 height 9
click at [645, 364] on icon at bounding box center [669, 361] width 124 height 94
click at [457, 318] on input "e." at bounding box center [456, 313] width 1 height 9
click at [504, 477] on button "Next" at bounding box center [456, 487] width 232 height 57
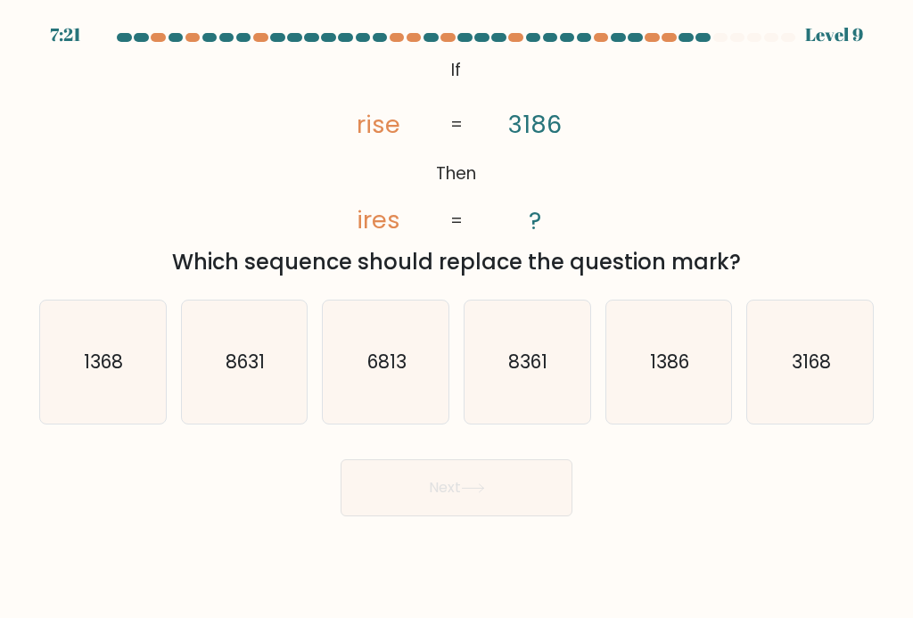
click at [499, 472] on button "Next" at bounding box center [456, 487] width 232 height 57
click at [829, 362] on text "3168" at bounding box center [810, 361] width 39 height 26
click at [457, 318] on input "f. 3168" at bounding box center [456, 313] width 1 height 9
radio input "true"
click at [699, 344] on icon "1386" at bounding box center [668, 361] width 123 height 123
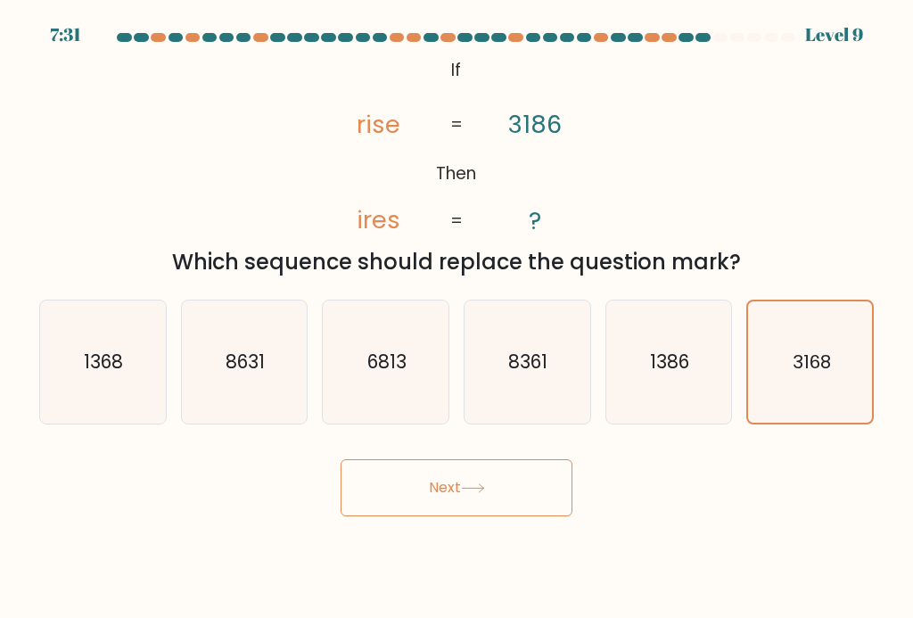
click at [457, 318] on input "e. 1386" at bounding box center [456, 313] width 1 height 9
radio input "true"
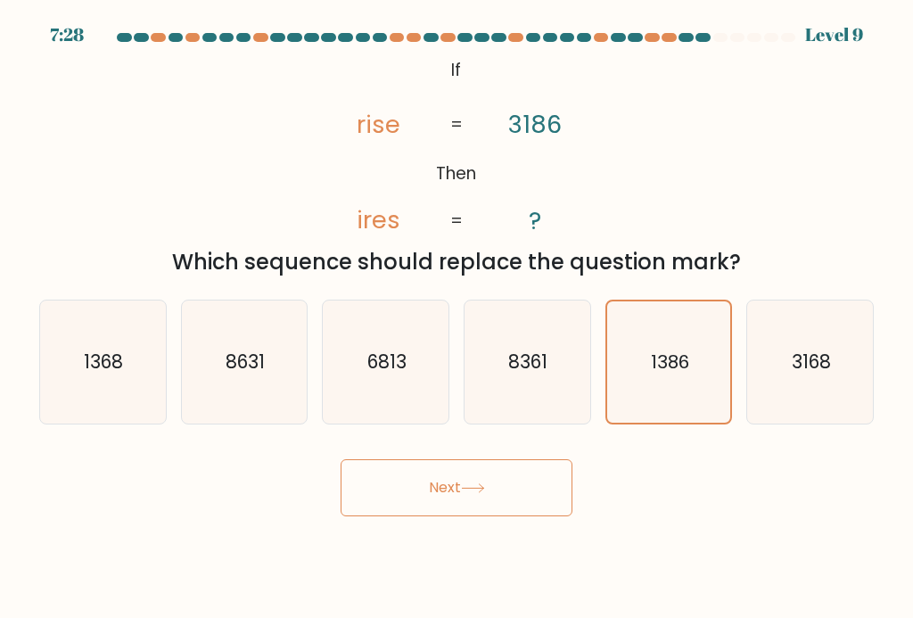
click at [109, 365] on text "1368" at bounding box center [104, 361] width 39 height 26
click at [456, 318] on input "a. 1368" at bounding box center [456, 313] width 1 height 9
radio input "true"
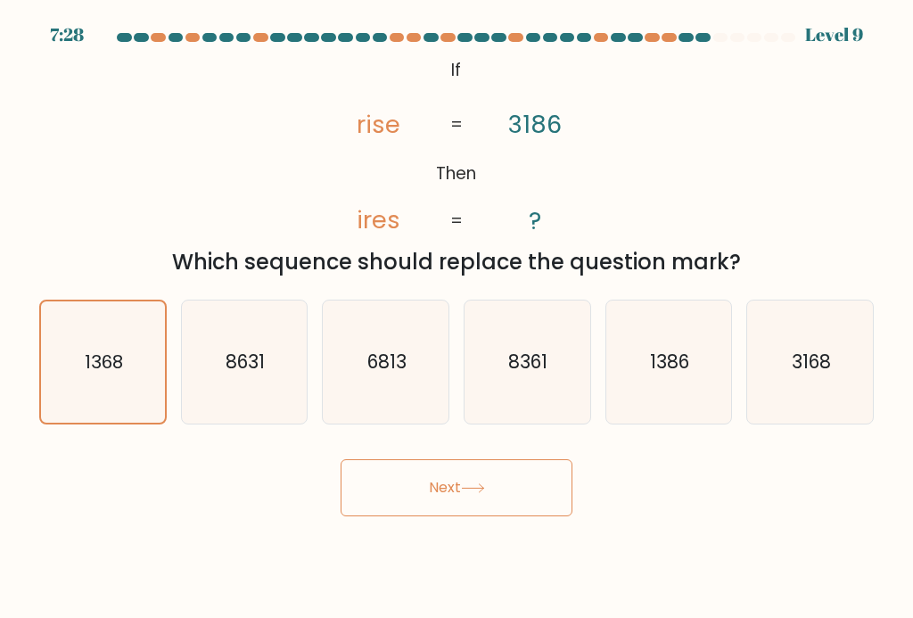
click at [109, 365] on text "1368" at bounding box center [104, 361] width 38 height 25
click at [456, 318] on input "a. 1368" at bounding box center [456, 313] width 1 height 9
click at [116, 364] on text "1368" at bounding box center [104, 361] width 38 height 25
click at [456, 318] on input "a. 1368" at bounding box center [456, 313] width 1 height 9
click at [116, 364] on text "1368" at bounding box center [104, 361] width 38 height 25
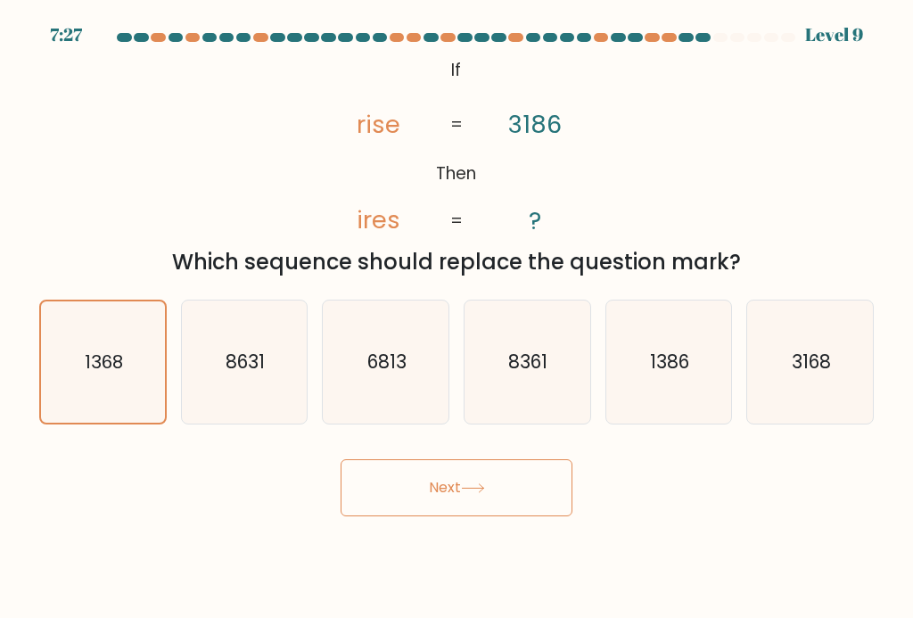
click at [456, 318] on input "a. 1368" at bounding box center [456, 313] width 1 height 9
click at [456, 494] on button "Next" at bounding box center [456, 487] width 232 height 57
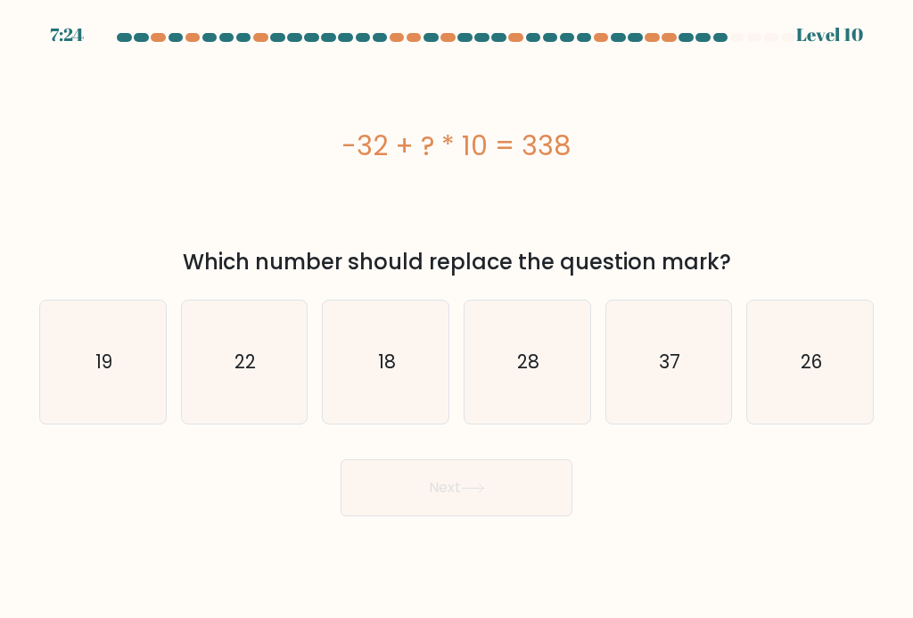
click at [460, 492] on button "Next" at bounding box center [456, 487] width 232 height 57
click at [374, 360] on icon "18" at bounding box center [385, 361] width 123 height 123
click at [456, 318] on input "c. 18" at bounding box center [456, 313] width 1 height 9
radio input "true"
click at [496, 481] on button "Next" at bounding box center [456, 487] width 232 height 57
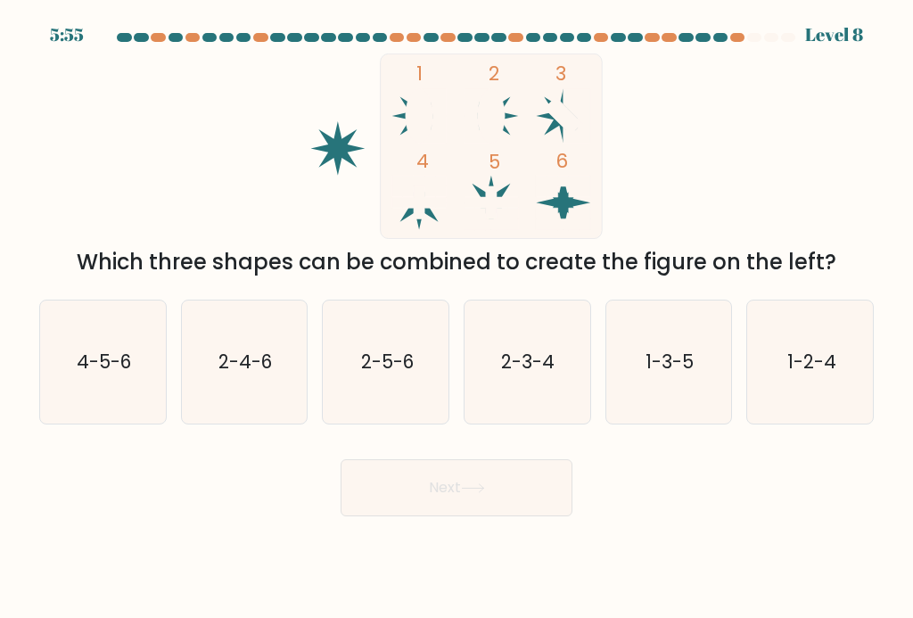
scroll to position [0, 0]
